Goal: Navigation & Orientation: Find specific page/section

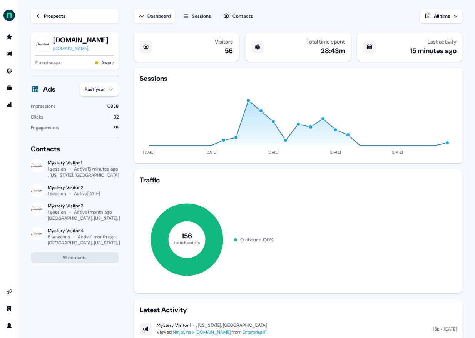
scroll to position [108, 0]
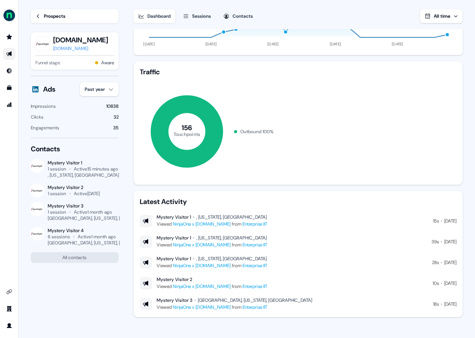
click at [11, 56] on icon "Go to outbound experience" at bounding box center [9, 54] width 6 height 6
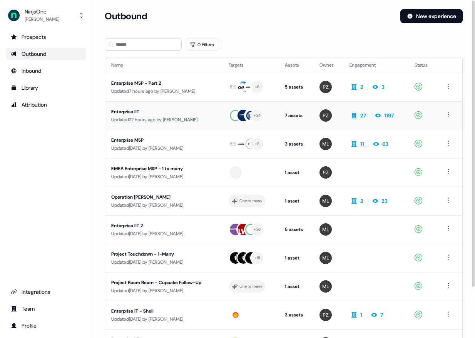
click at [125, 110] on div "Enterprise IIT" at bounding box center [163, 112] width 105 height 8
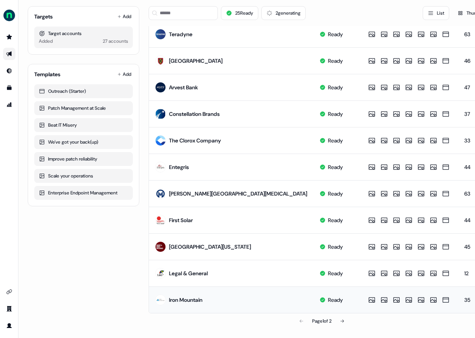
scroll to position [326, 0]
click at [352, 323] on div "Page 1 of 2" at bounding box center [322, 320] width 346 height 15
click at [348, 320] on button at bounding box center [341, 320] width 15 height 15
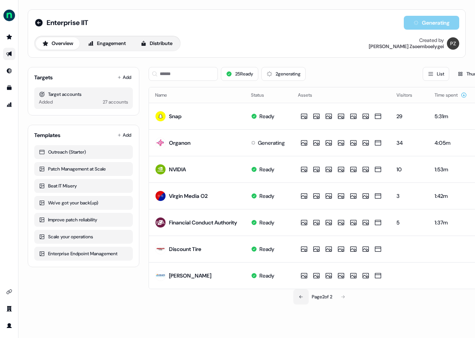
click at [300, 296] on icon at bounding box center [301, 296] width 5 height 5
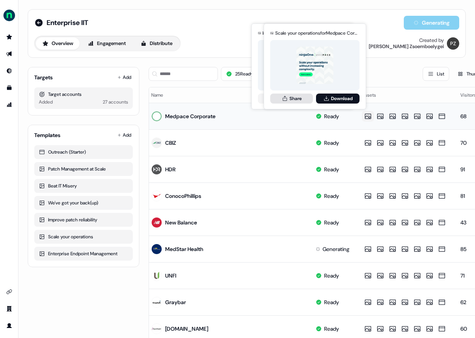
scroll to position [0, 5]
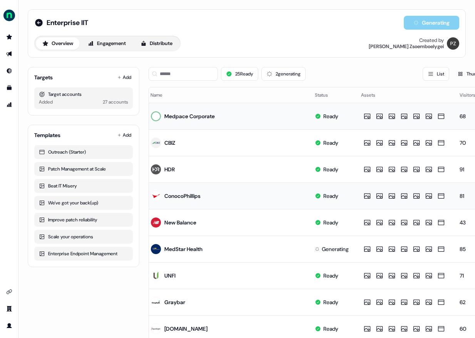
click at [190, 195] on div "ConocoPhillips" at bounding box center [182, 196] width 36 height 8
click at [315, 249] on icon at bounding box center [317, 249] width 5 height 5
click at [315, 250] on div "Generating" at bounding box center [332, 249] width 34 height 8
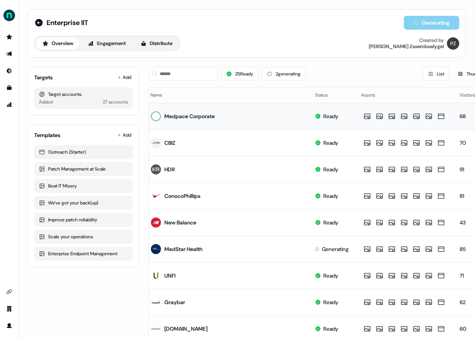
click at [429, 79] on button "List" at bounding box center [435, 74] width 27 height 14
click at [429, 76] on icon at bounding box center [430, 74] width 6 height 6
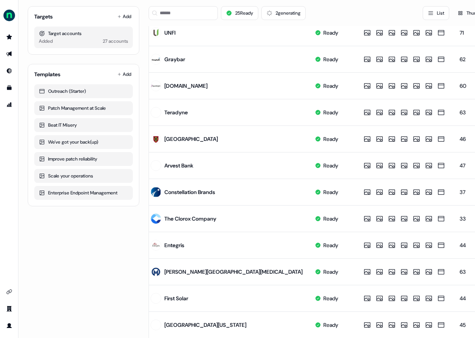
scroll to position [326, 0]
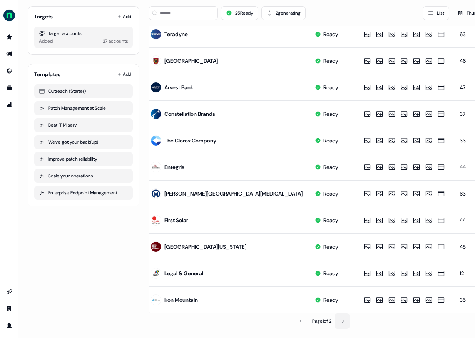
click at [347, 318] on button at bounding box center [341, 320] width 15 height 15
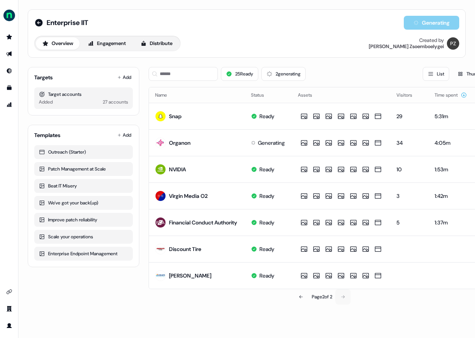
scroll to position [0, 0]
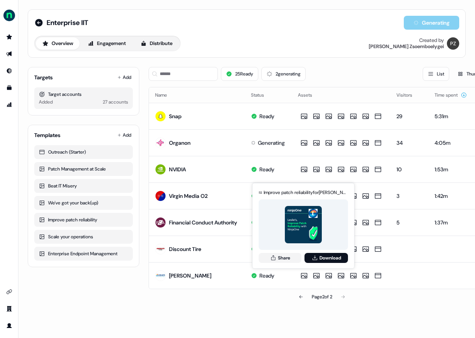
click at [376, 295] on div "Page 2 of 2" at bounding box center [322, 296] width 346 height 15
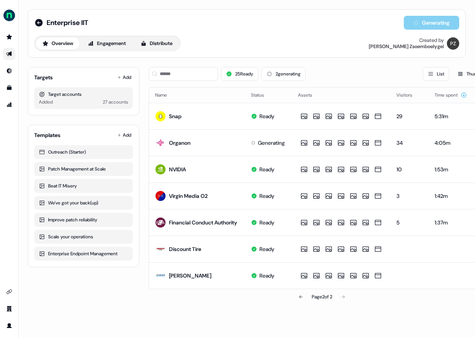
click at [11, 58] on link "Go to outbound experience" at bounding box center [9, 54] width 12 height 12
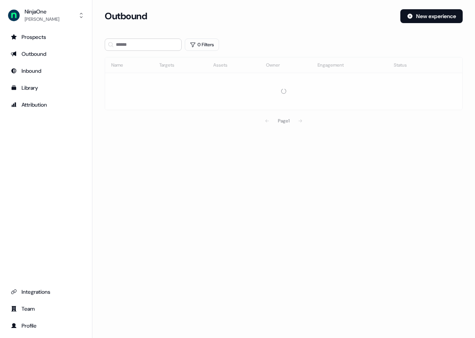
drag, startPoint x: 40, startPoint y: 130, endPoint x: 56, endPoint y: 202, distance: 73.7
click at [52, 182] on div "Prospects Outbound Inbound Library Attribution Integrations Team Profile" at bounding box center [46, 181] width 80 height 301
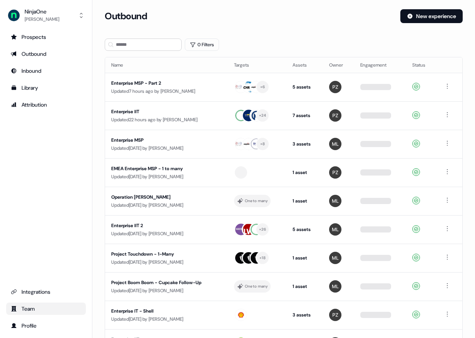
click at [37, 314] on link "Team" at bounding box center [46, 308] width 80 height 12
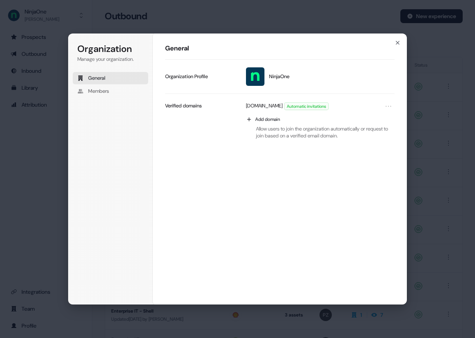
click at [28, 274] on div "Organization Manage your organization. General Members Organization General Nin…" at bounding box center [237, 169] width 475 height 338
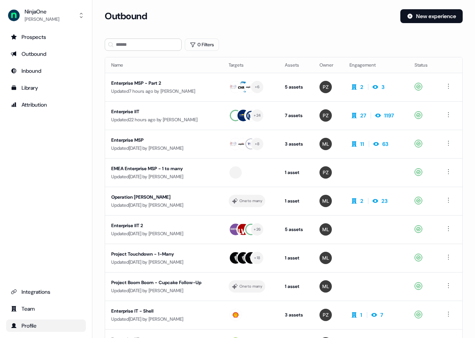
click at [28, 327] on div "Profile" at bounding box center [46, 326] width 70 height 8
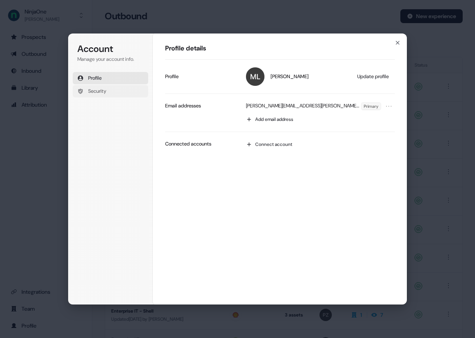
click at [104, 93] on span "Security" at bounding box center [97, 91] width 18 height 7
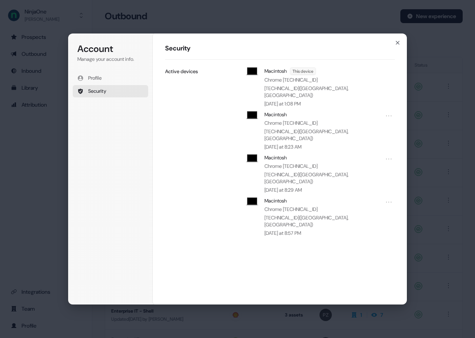
click at [424, 103] on div "Account Manage your account info. Profile Security Account Security Macintosh T…" at bounding box center [237, 169] width 475 height 338
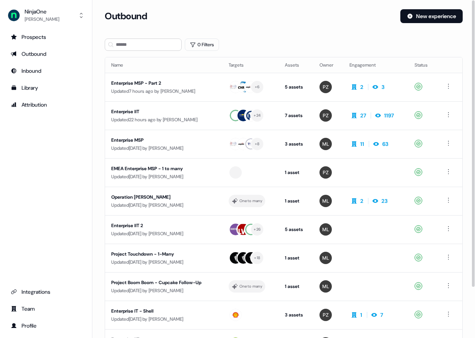
click at [63, 60] on ul "Prospects Outbound Inbound Library Attribution" at bounding box center [46, 71] width 80 height 80
click at [61, 53] on div "Outbound" at bounding box center [46, 54] width 70 height 8
click at [38, 37] on div "Prospects" at bounding box center [46, 37] width 70 height 8
